Goal: Task Accomplishment & Management: Complete application form

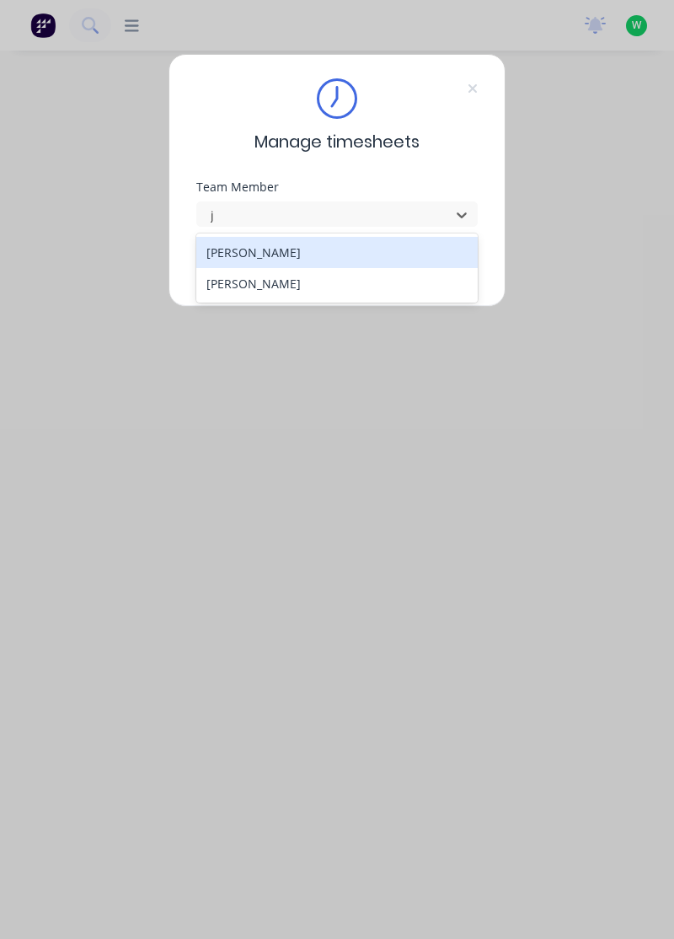
click at [296, 253] on div "[PERSON_NAME]" at bounding box center [337, 252] width 282 height 31
type input "j"
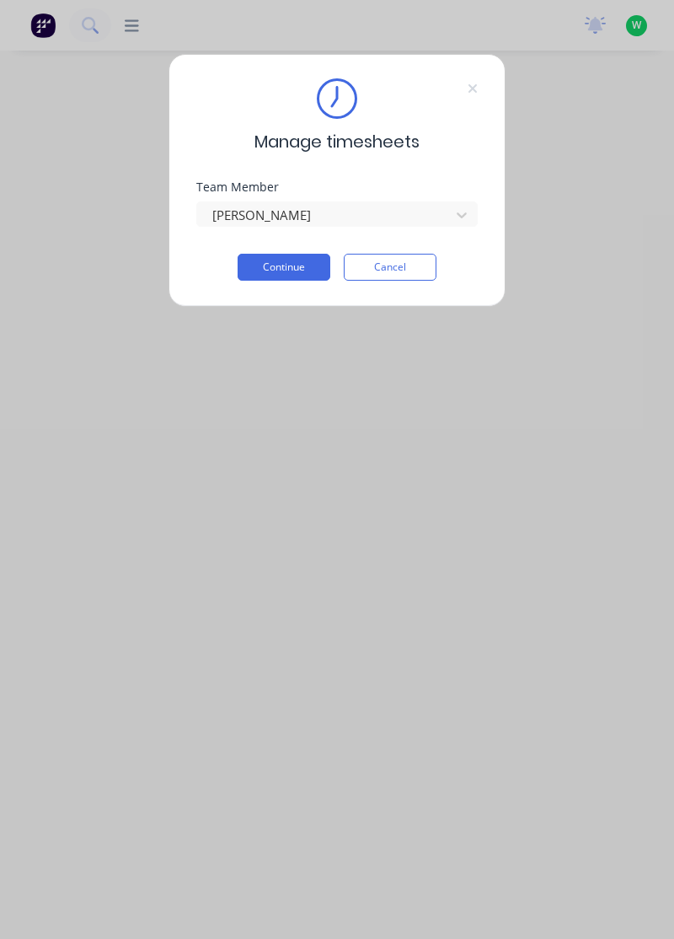
click at [290, 271] on button "Continue" at bounding box center [284, 267] width 93 height 27
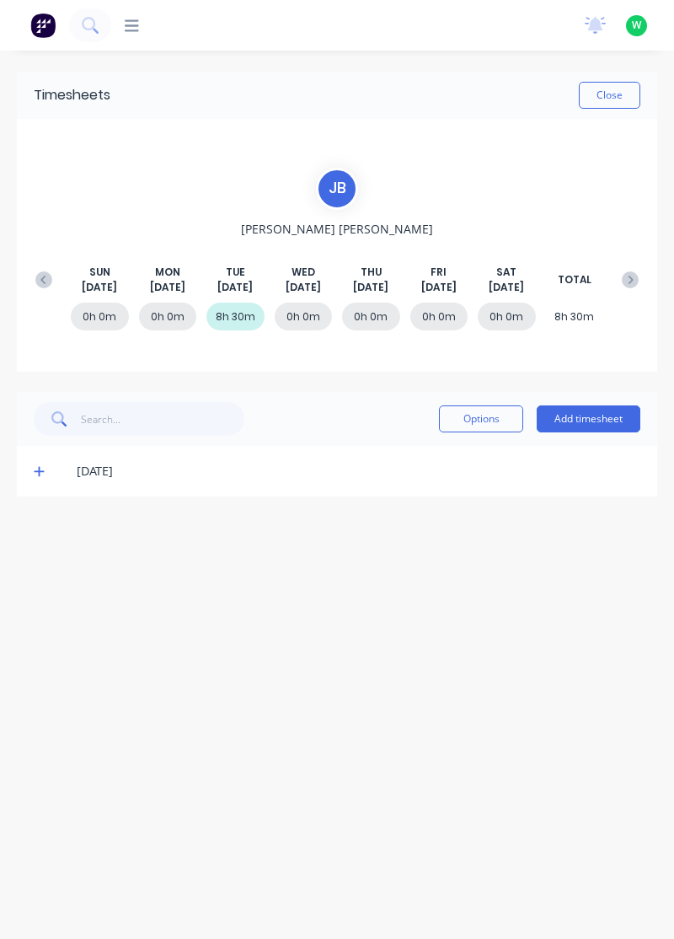
click at [102, 19] on button at bounding box center [90, 25] width 42 height 34
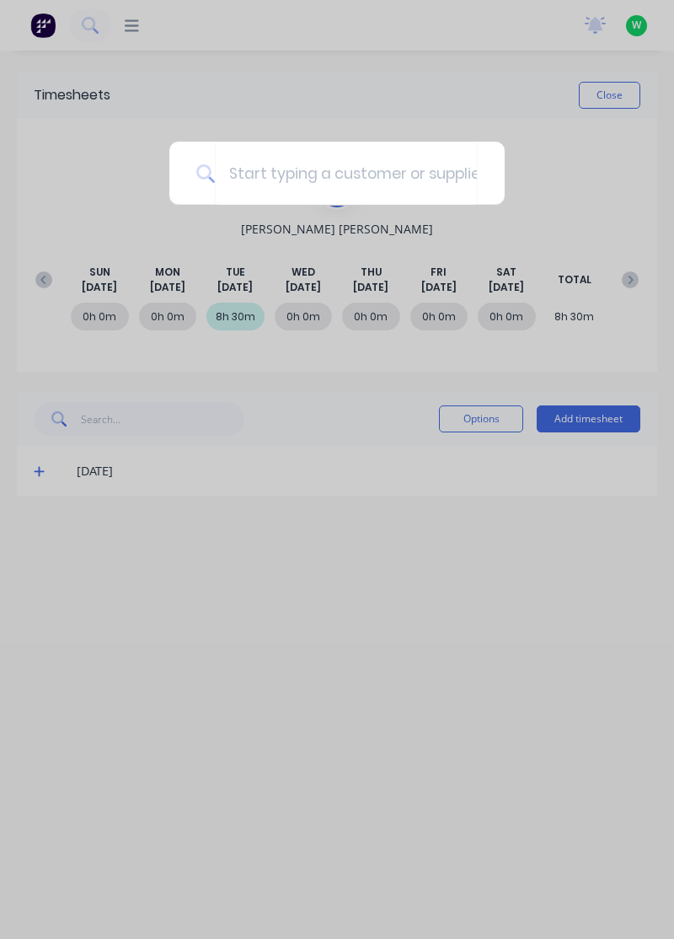
click at [221, 416] on div at bounding box center [337, 469] width 674 height 939
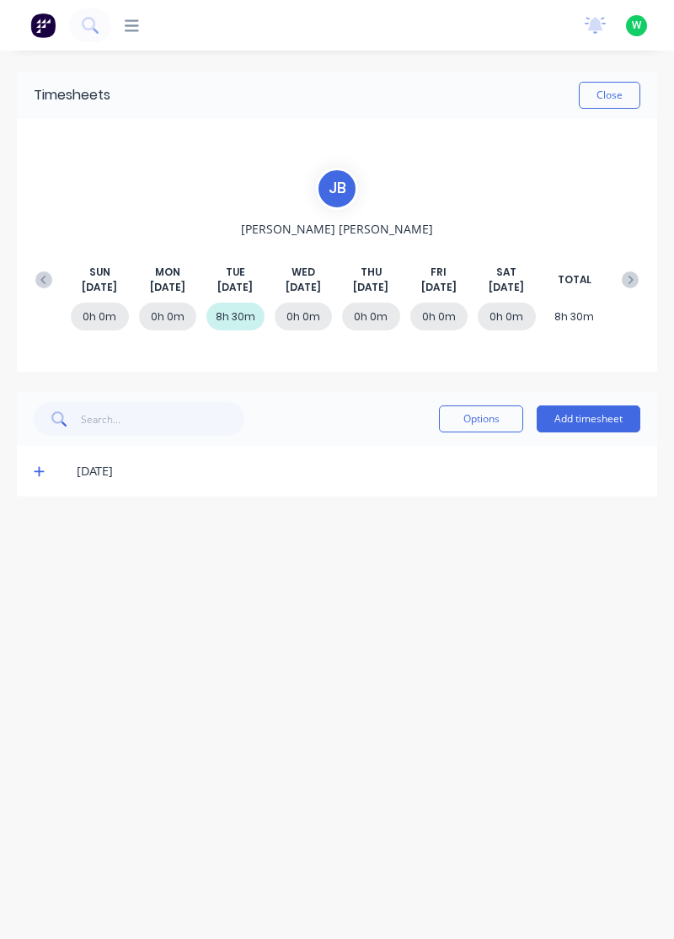
click at [604, 412] on button "Add timesheet" at bounding box center [589, 418] width 104 height 27
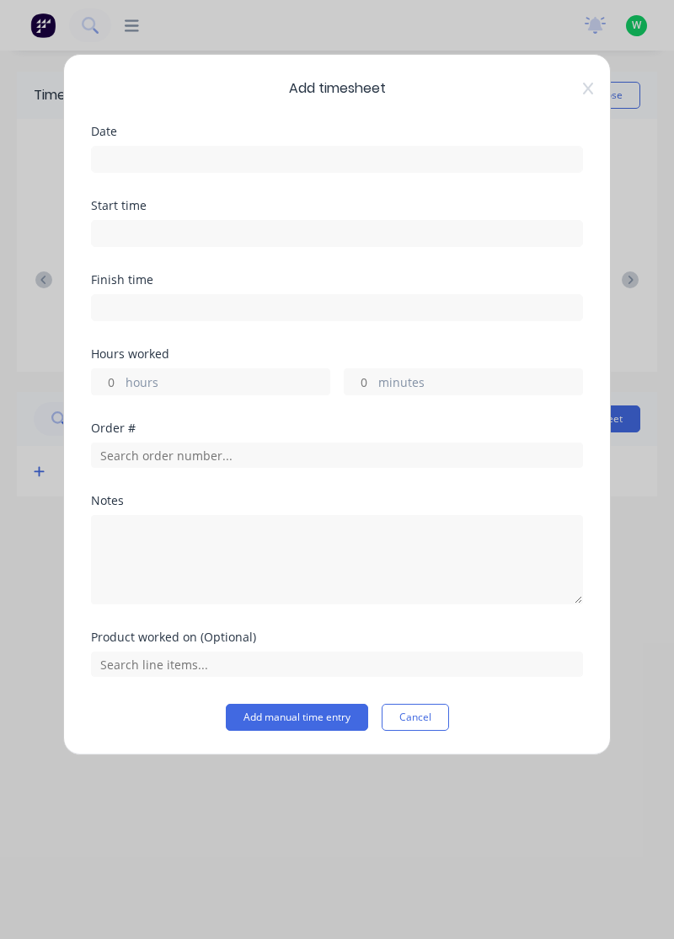
click at [246, 151] on input at bounding box center [337, 159] width 490 height 25
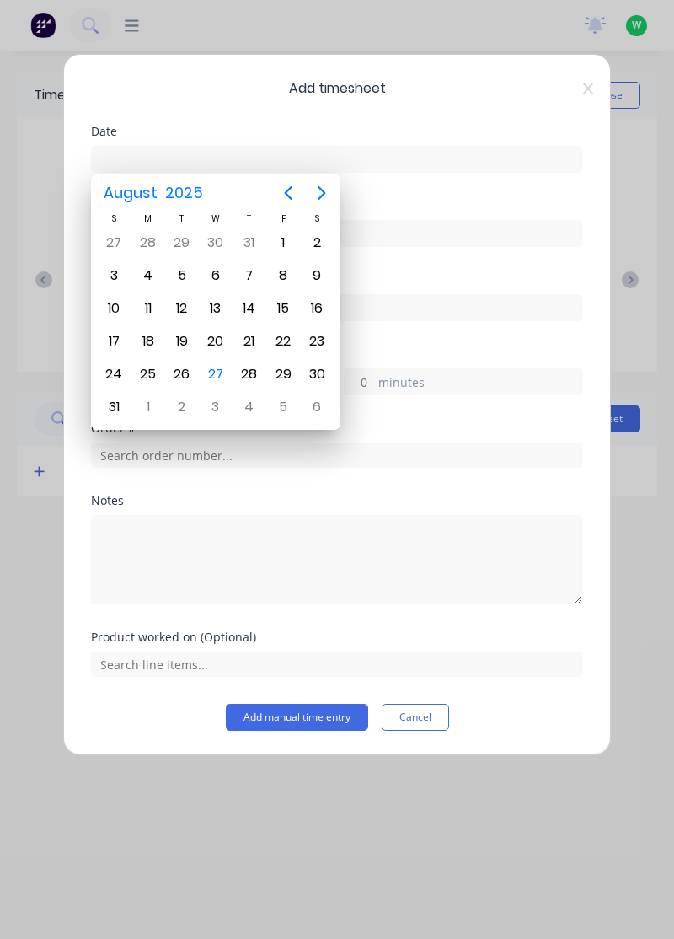
click at [218, 368] on div "27" at bounding box center [215, 373] width 25 height 25
type input "[DATE]"
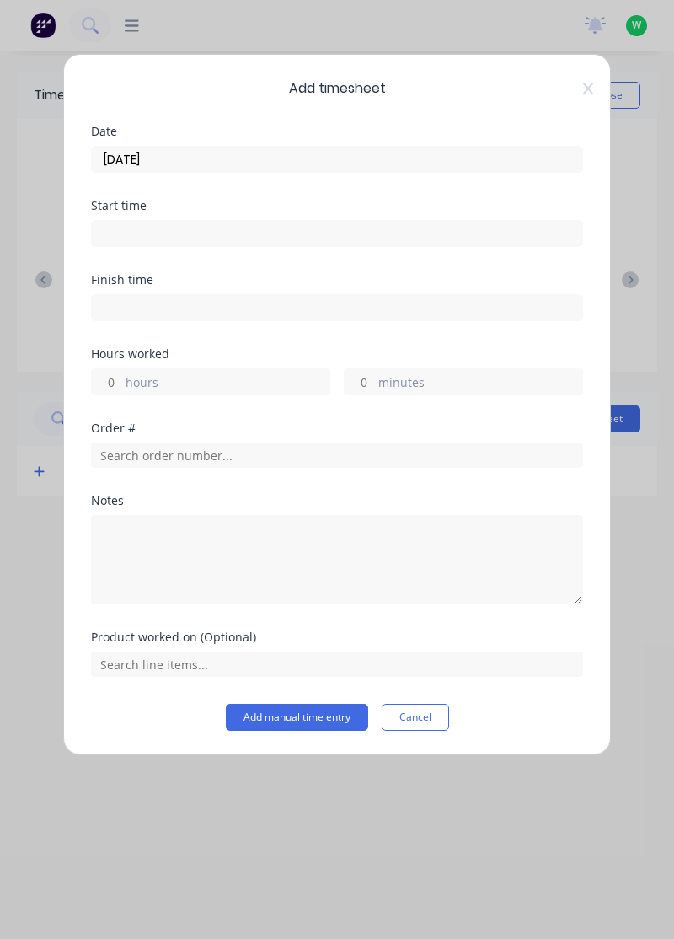
click at [211, 387] on label "hours" at bounding box center [228, 383] width 204 height 21
click at [121, 387] on input "hours" at bounding box center [106, 381] width 29 height 25
type input "8"
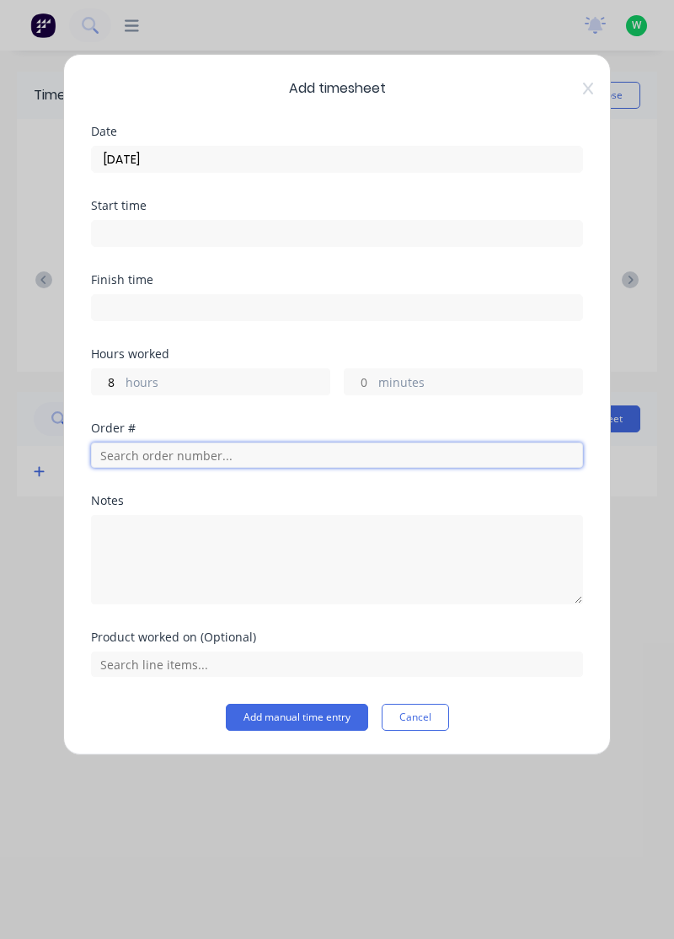
click at [223, 457] on input "text" at bounding box center [337, 454] width 492 height 25
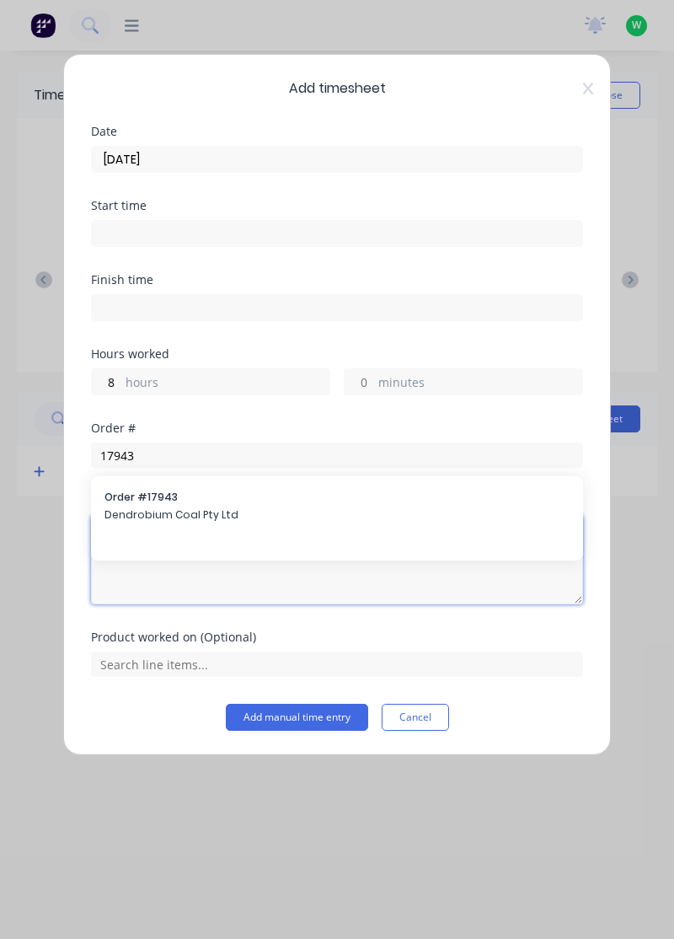
click at [200, 516] on textarea at bounding box center [337, 559] width 492 height 89
click at [171, 515] on textarea at bounding box center [337, 559] width 492 height 89
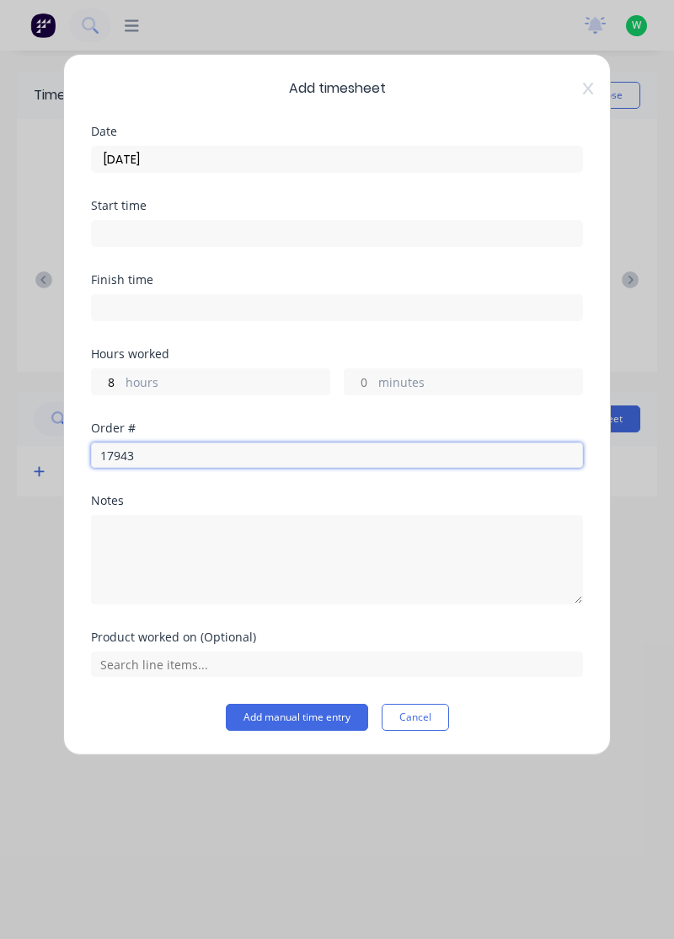
click at [221, 457] on input "17943" at bounding box center [337, 454] width 492 height 25
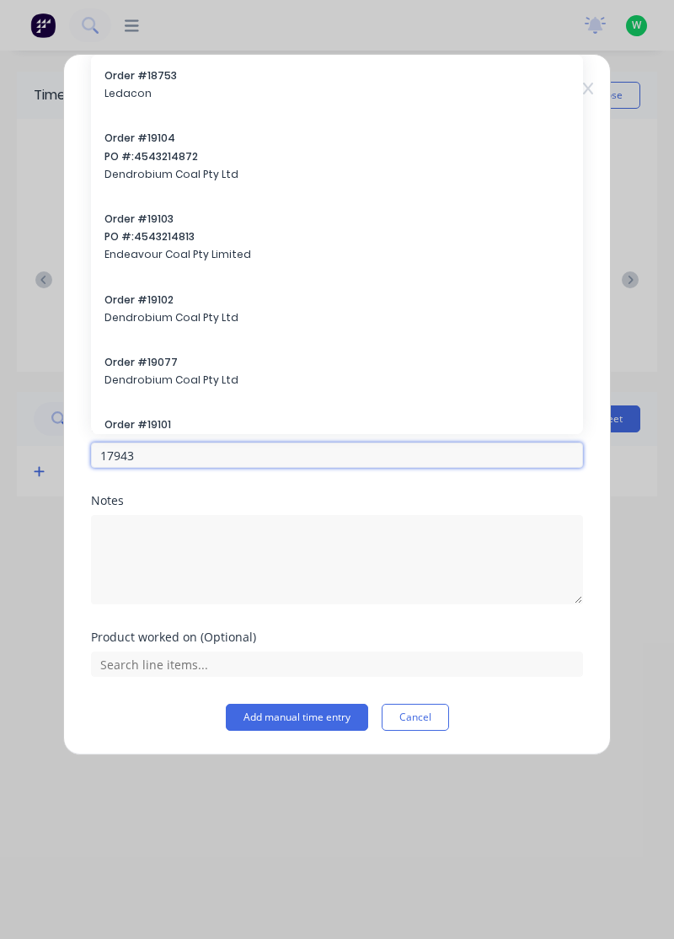
click at [174, 457] on input "17943" at bounding box center [337, 454] width 492 height 25
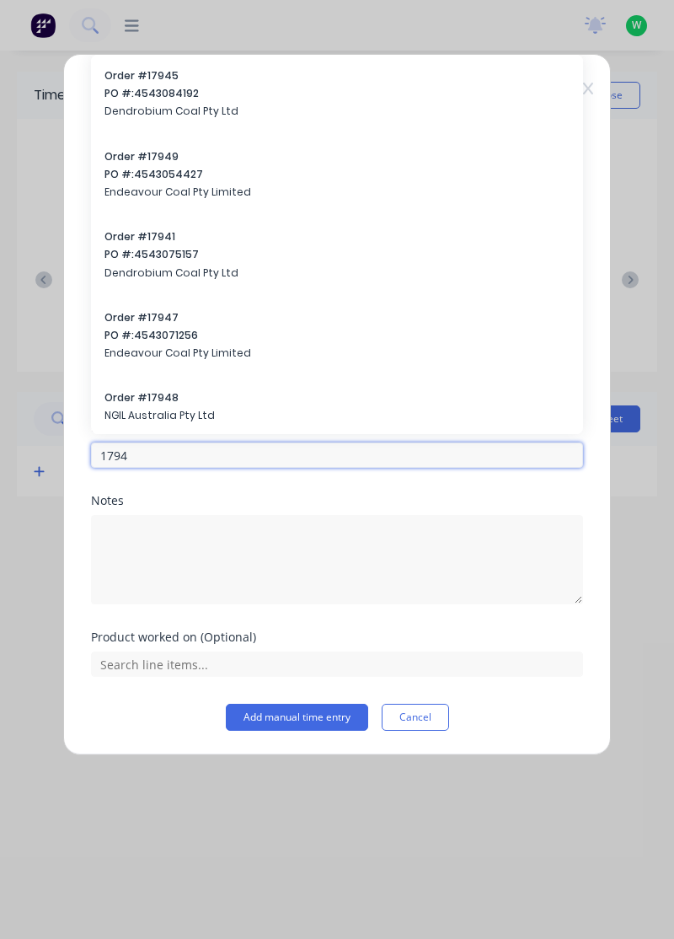
type input "17943"
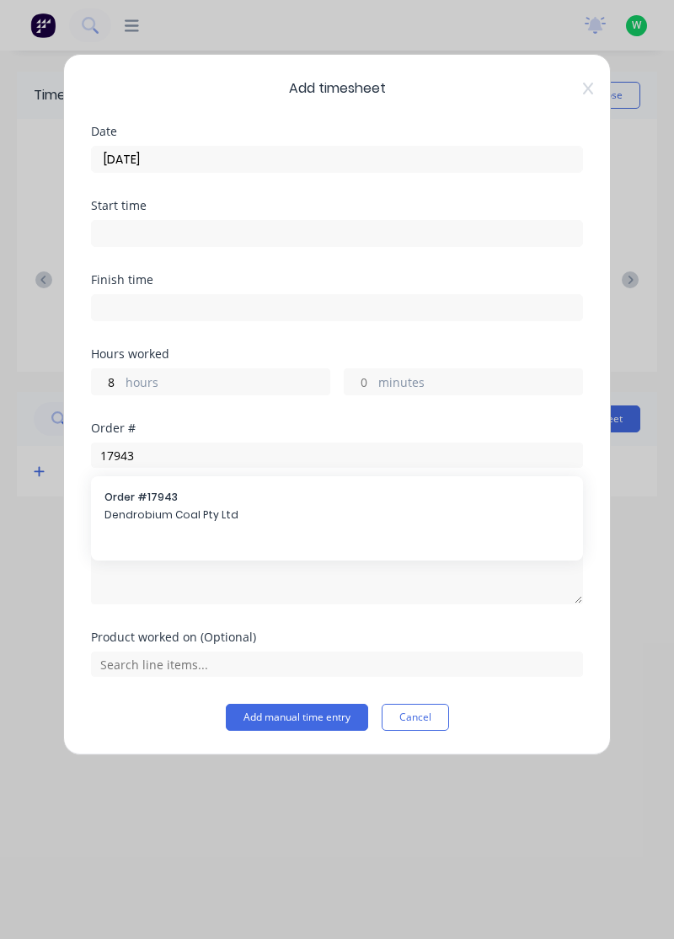
click at [185, 519] on span "Dendrobium Coal Pty Ltd" at bounding box center [336, 514] width 465 height 15
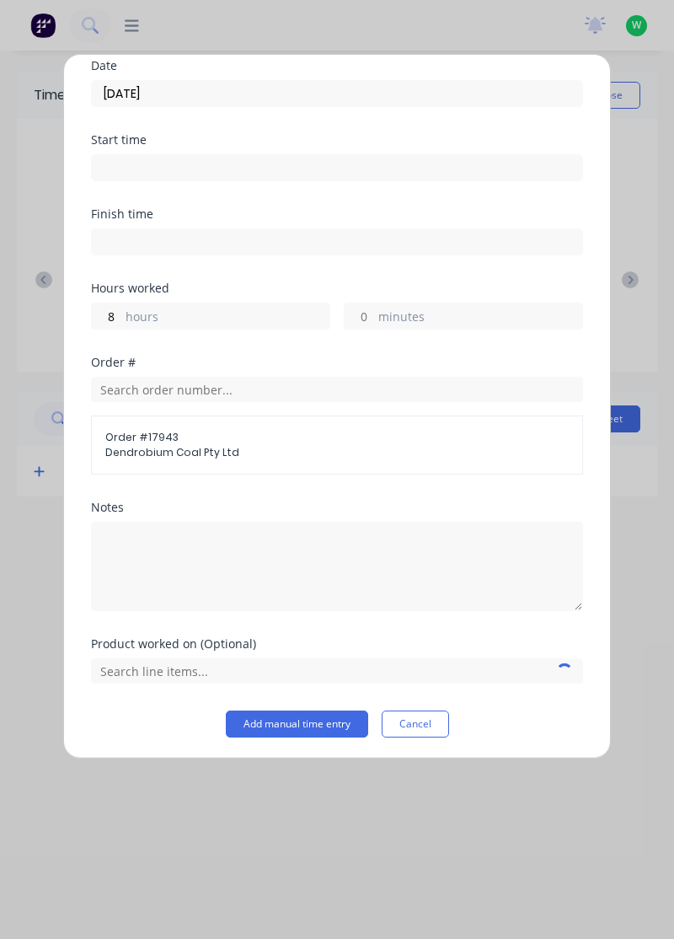
scroll to position [63, 0]
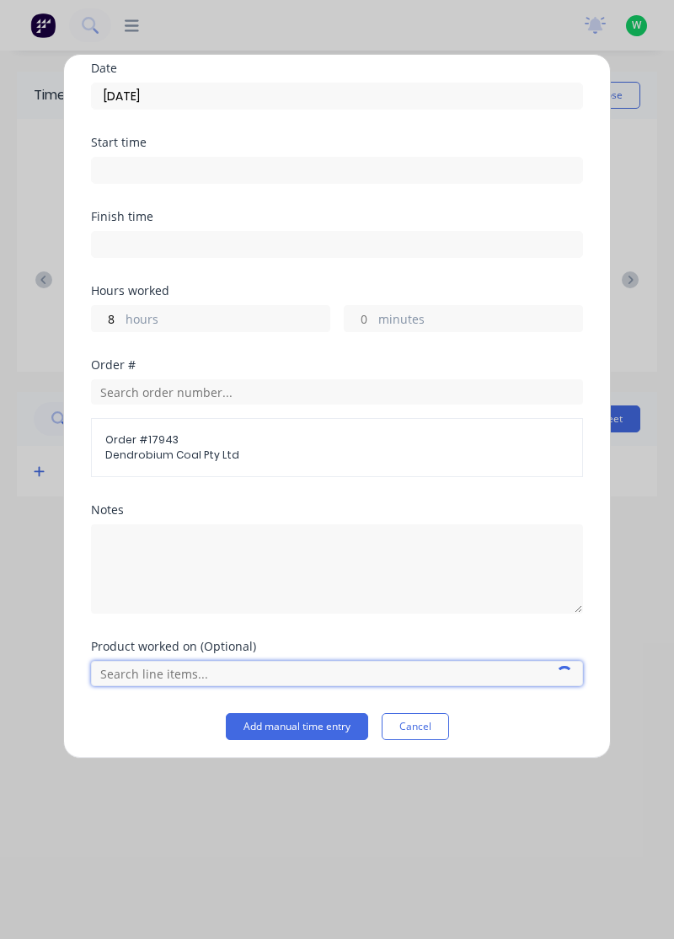
click at [468, 677] on input "text" at bounding box center [337, 673] width 492 height 25
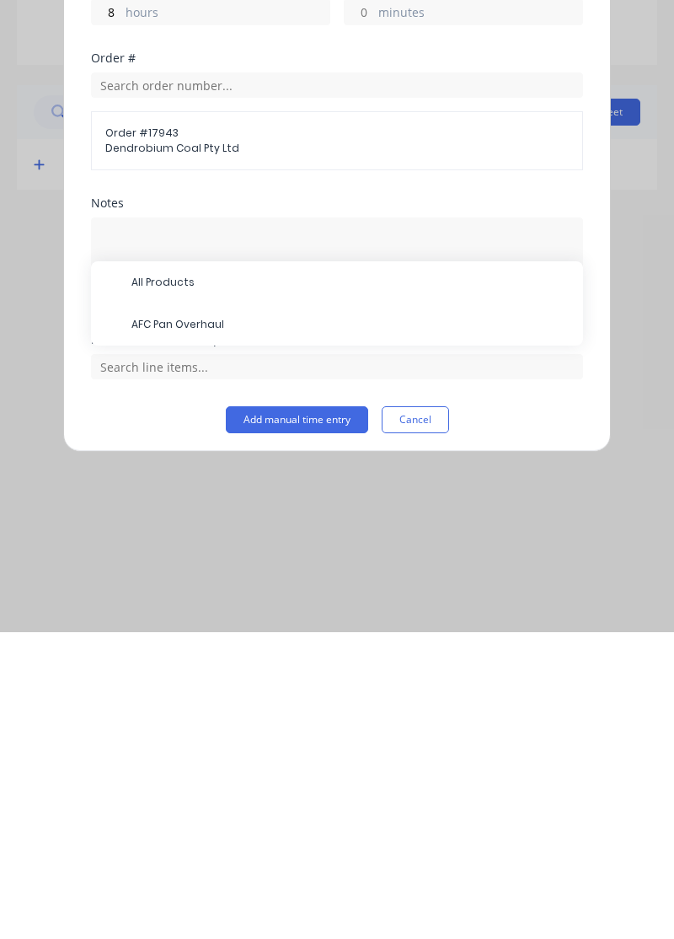
click at [205, 627] on span "AFC Pan Overhaul" at bounding box center [350, 631] width 438 height 15
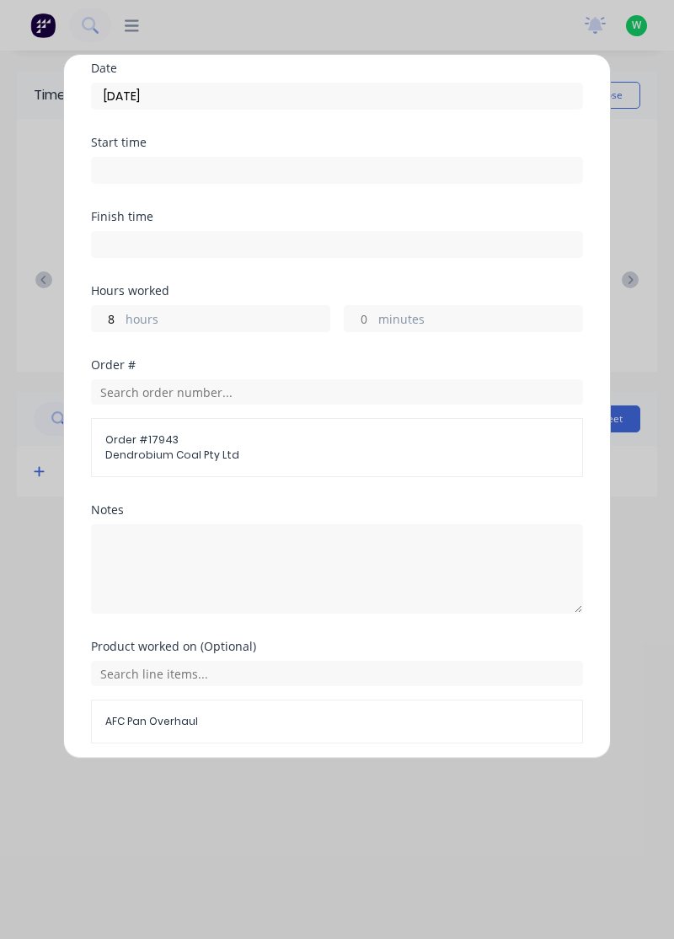
scroll to position [122, 0]
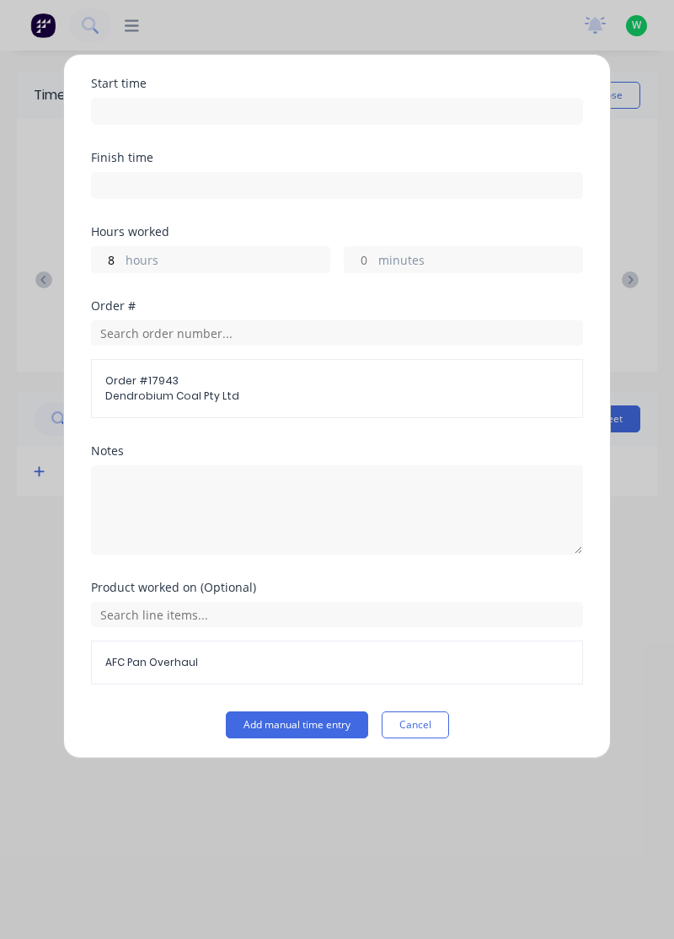
click at [308, 720] on button "Add manual time entry" at bounding box center [297, 724] width 142 height 27
